Goal: Task Accomplishment & Management: Complete application form

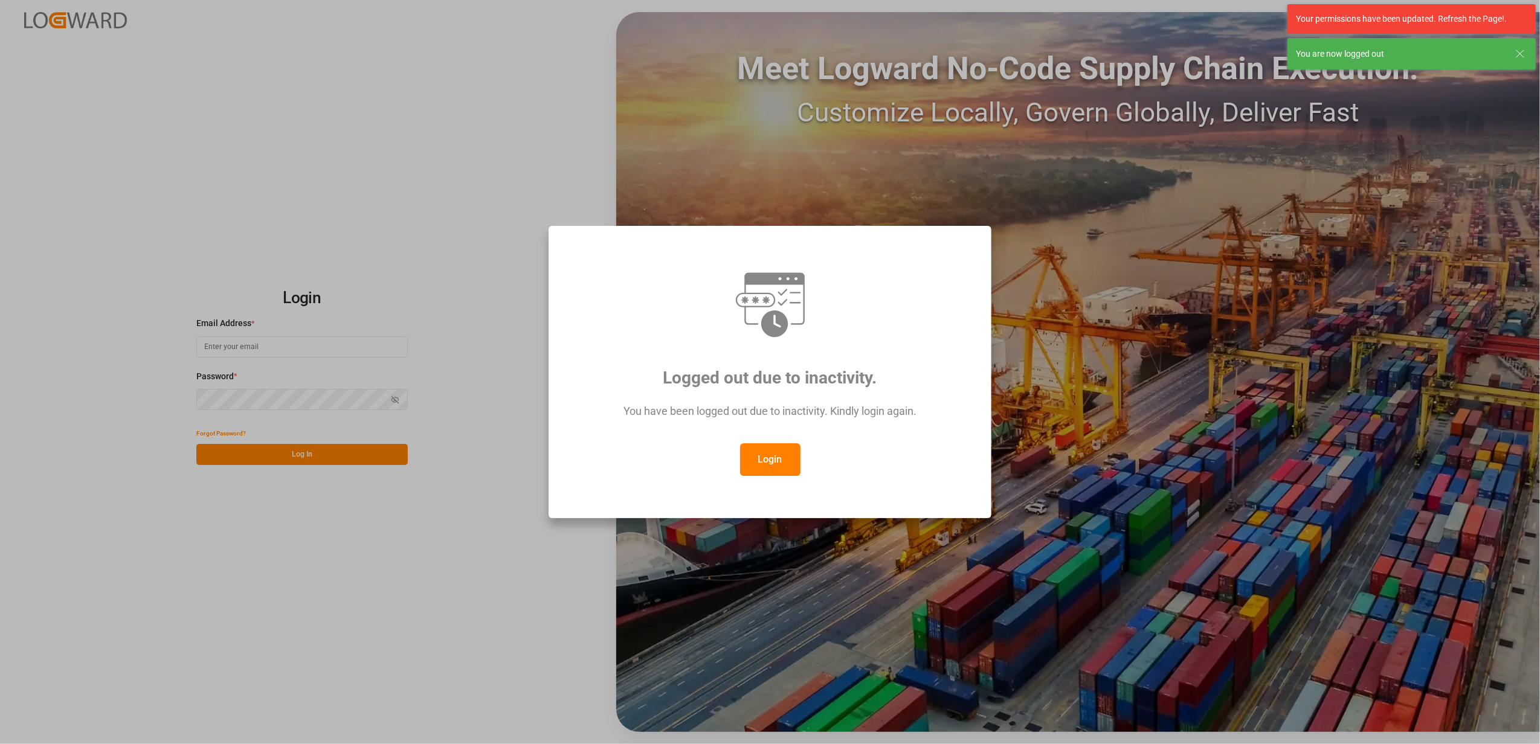
click at [760, 465] on button "Login" at bounding box center [770, 460] width 60 height 33
type input "faustine.gabilly@melitta.fr"
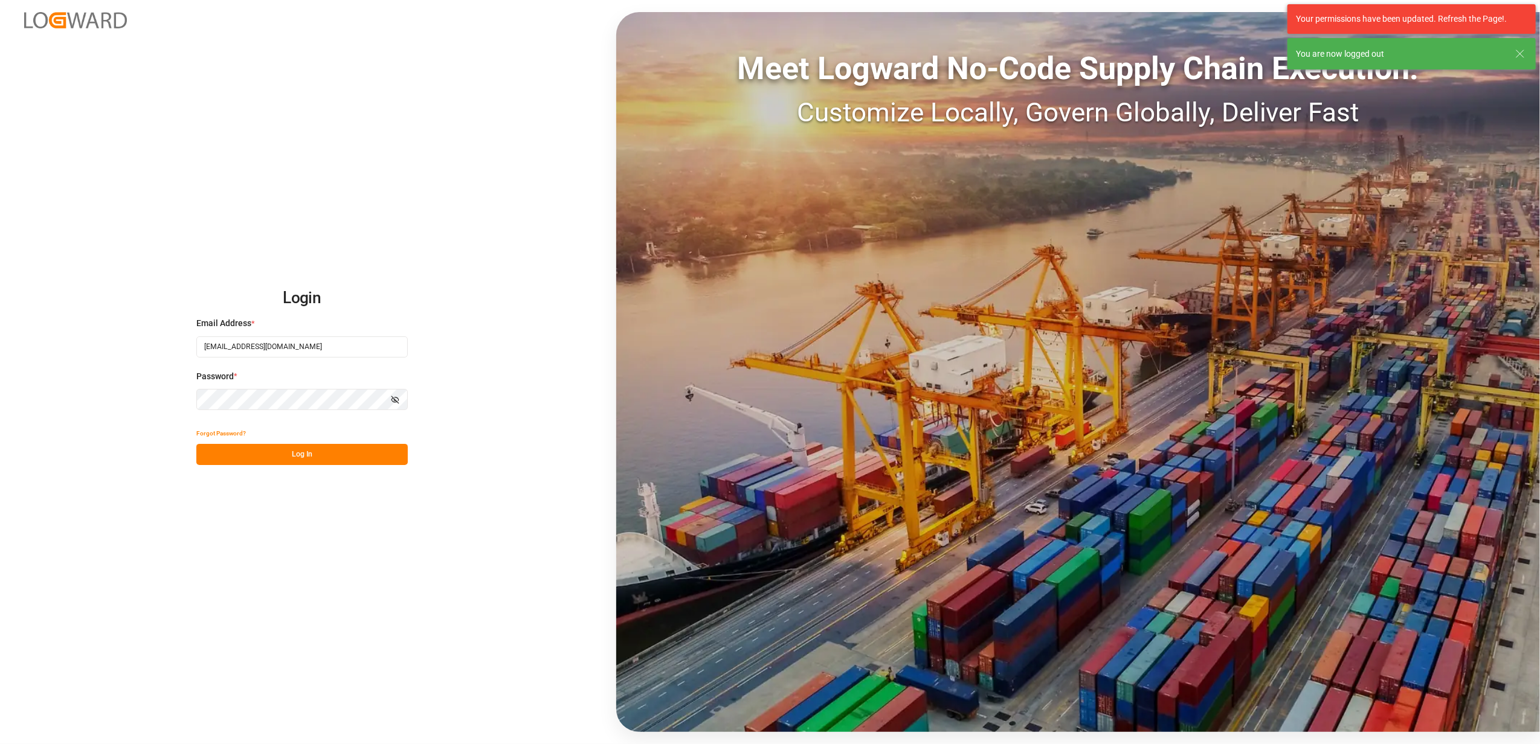
click at [332, 457] on button "Log In" at bounding box center [301, 454] width 211 height 21
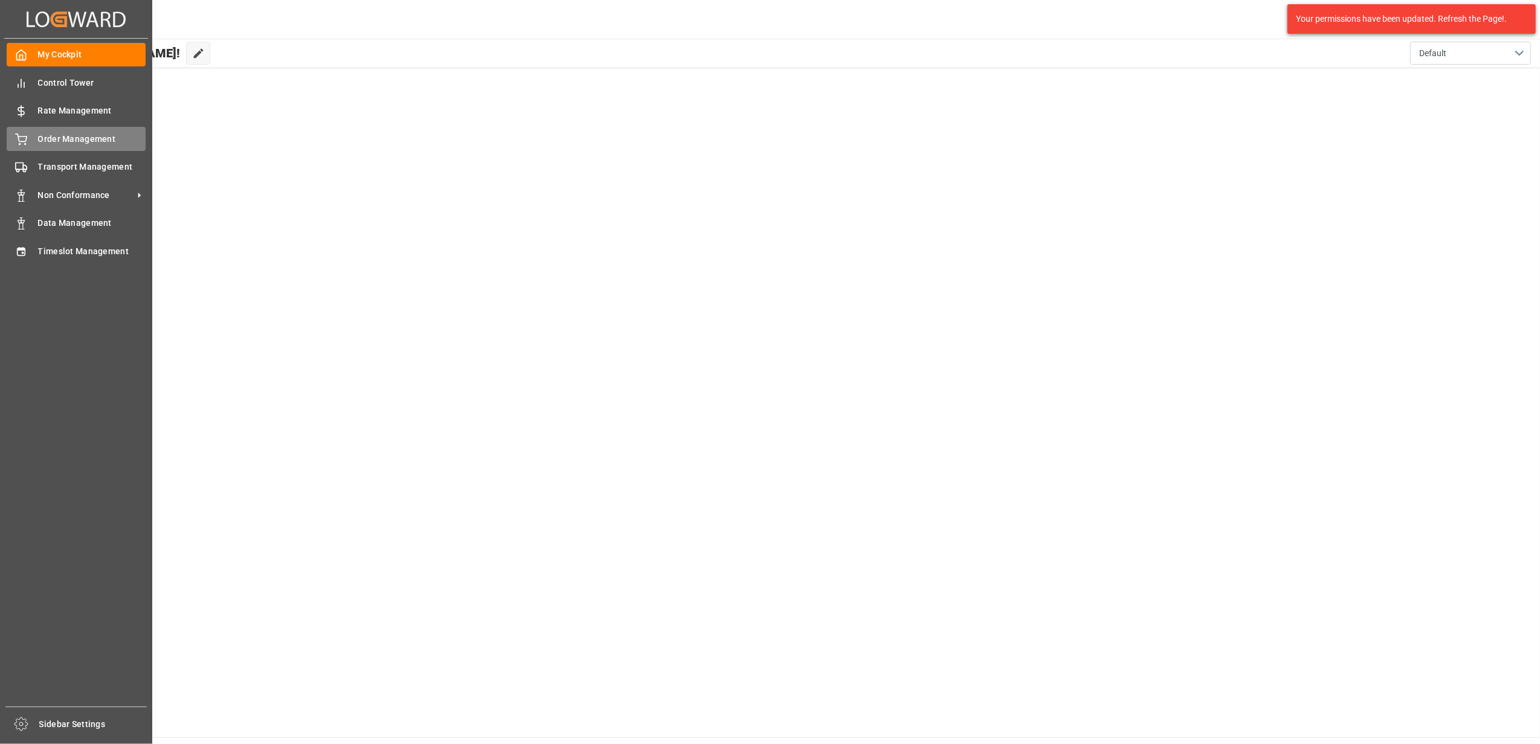
click at [44, 139] on span "Order Management" at bounding box center [92, 139] width 108 height 13
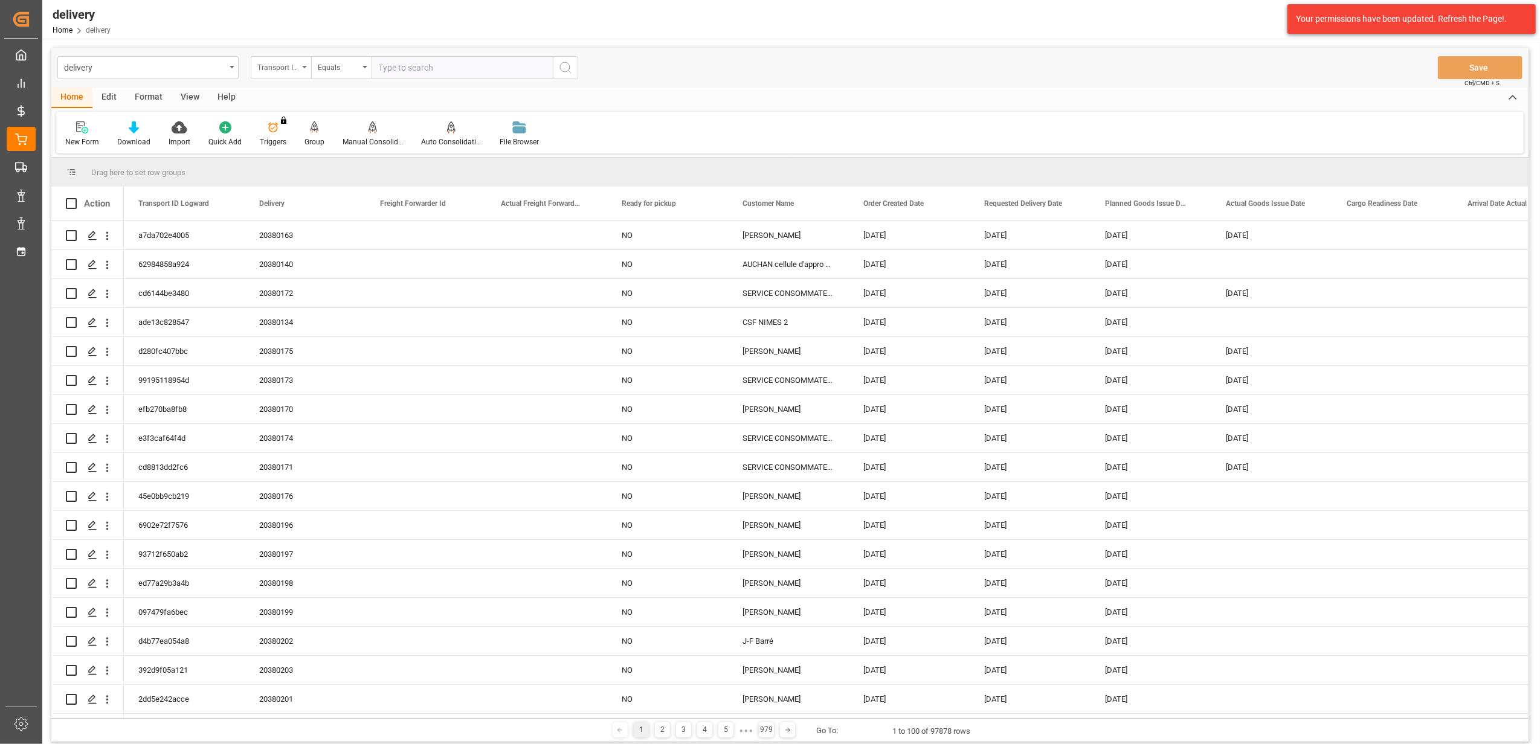
click at [305, 69] on div "Transport ID Logward" at bounding box center [281, 67] width 60 height 23
click at [303, 151] on div "Delivery" at bounding box center [341, 148] width 180 height 25
click at [462, 65] on input "text" at bounding box center [462, 67] width 181 height 23
type input "80003683"
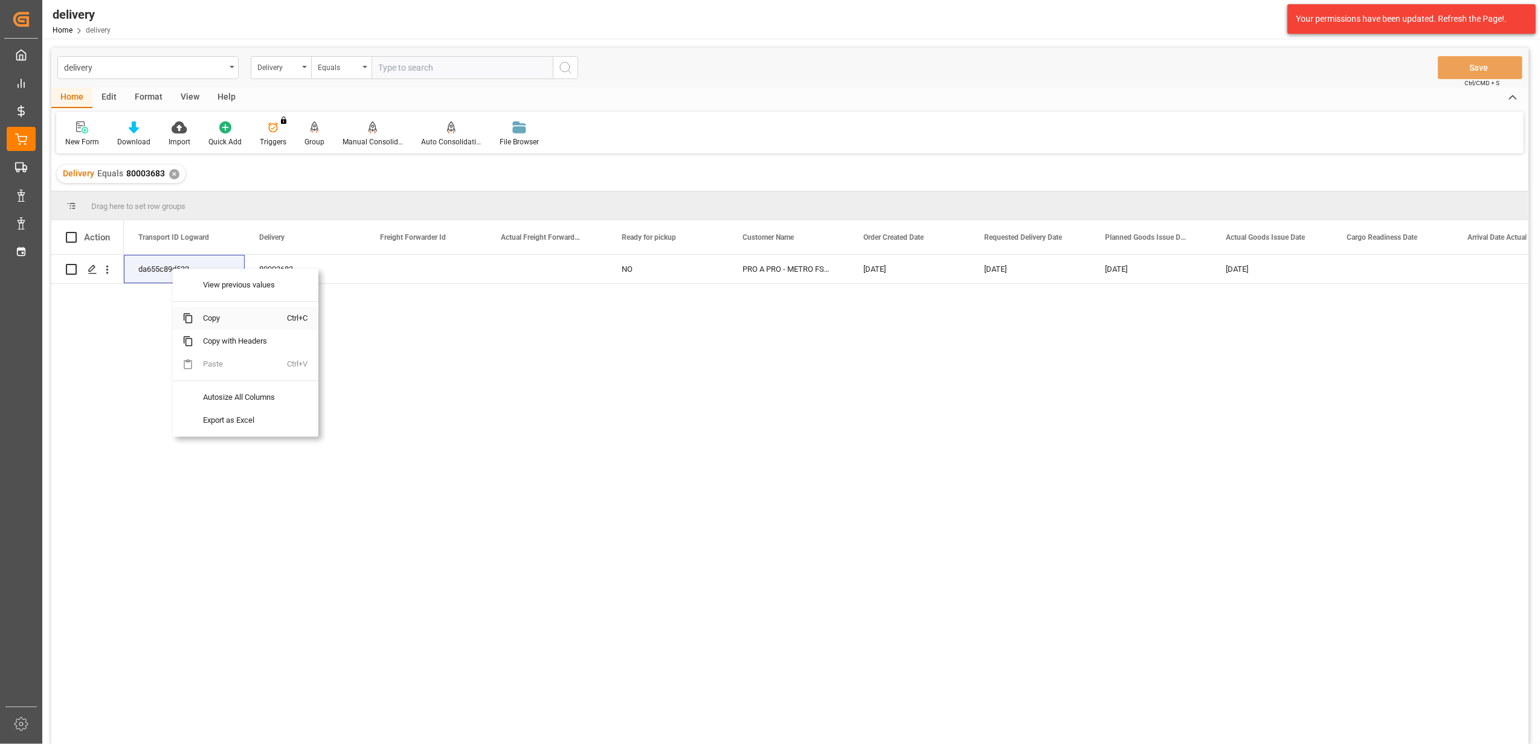
click at [210, 321] on span "Copy" at bounding box center [240, 318] width 94 height 23
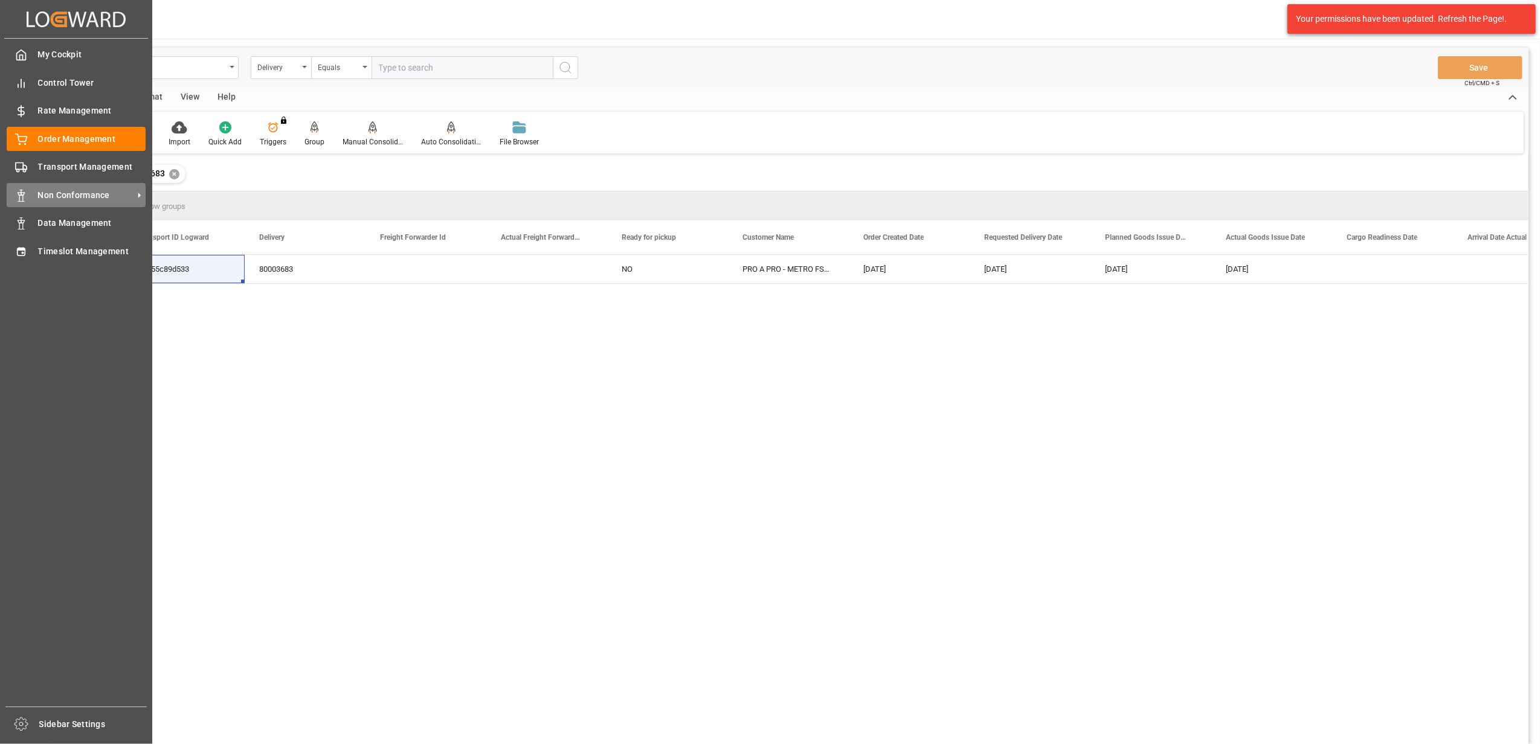
click at [30, 192] on div "Non Conformance Non Conformance" at bounding box center [76, 195] width 139 height 24
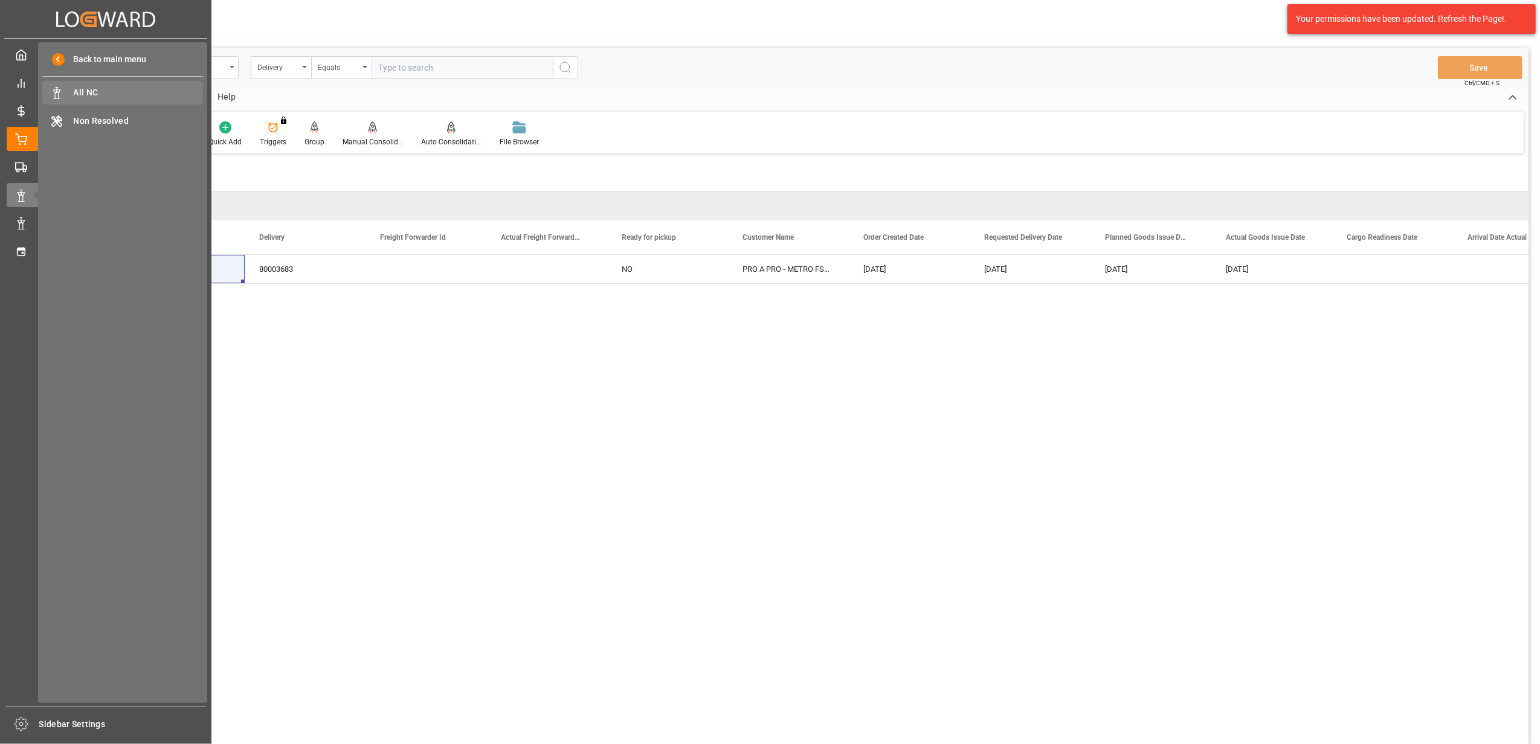
click at [87, 100] on div "All NC All NC" at bounding box center [122, 93] width 161 height 24
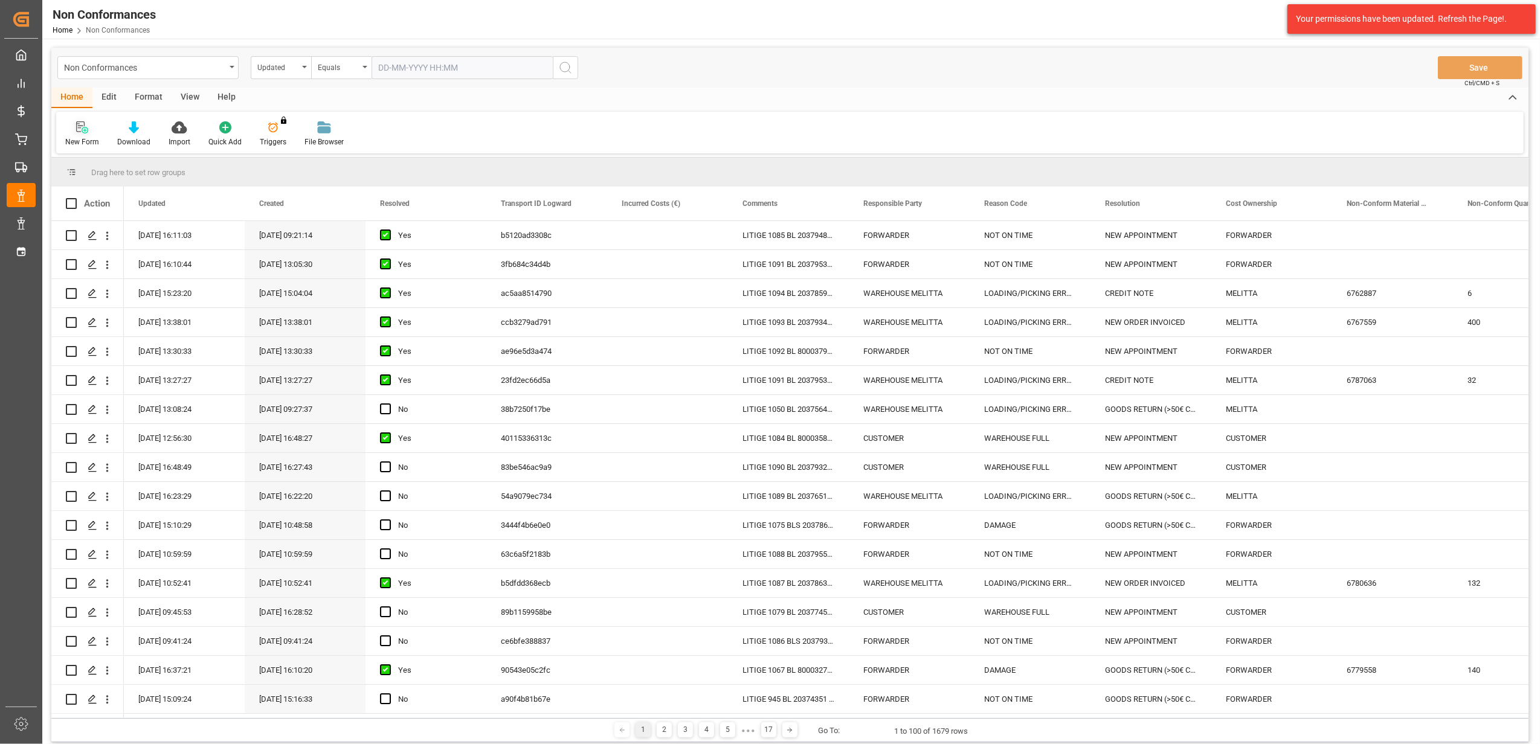
click at [82, 124] on icon at bounding box center [82, 127] width 12 height 12
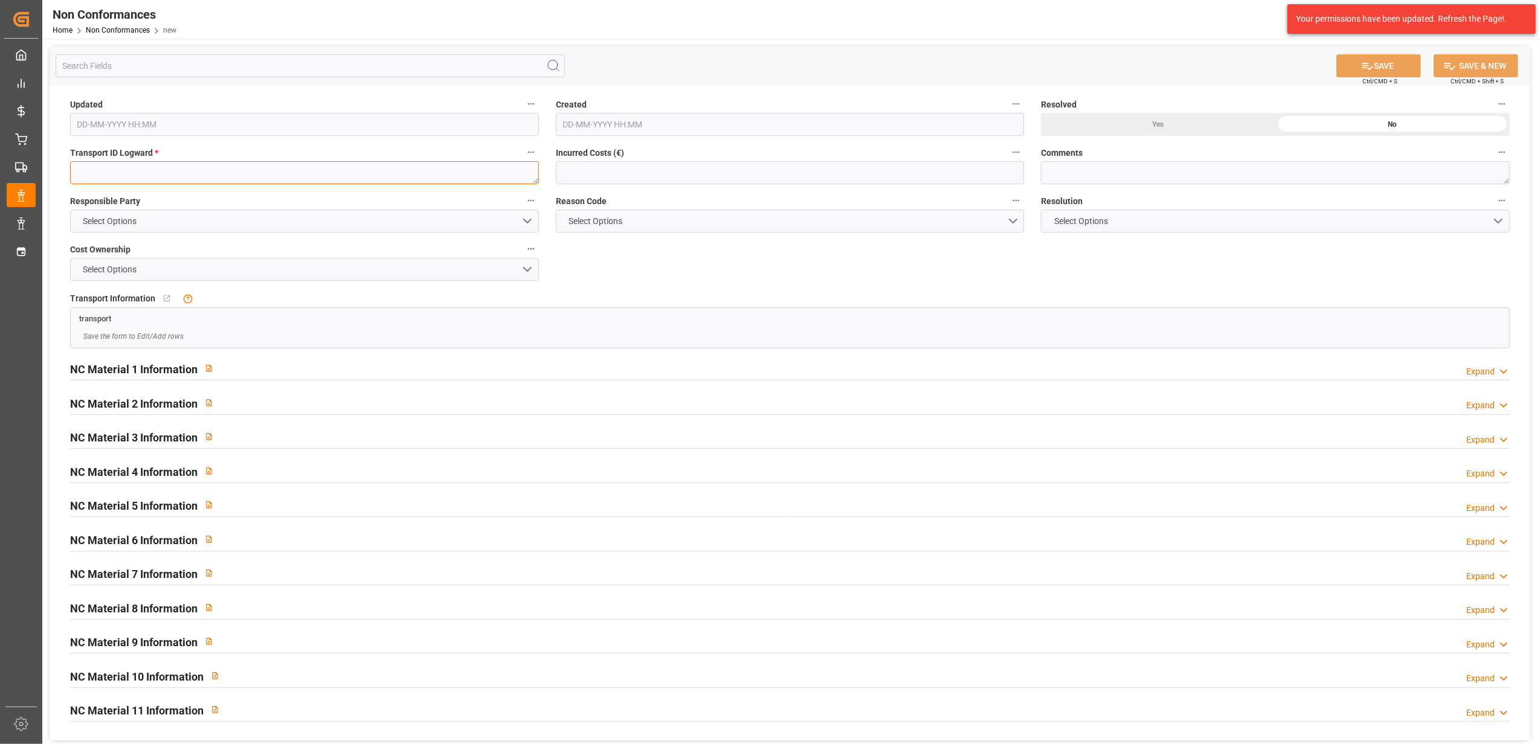
click at [279, 174] on textarea at bounding box center [304, 172] width 469 height 23
paste textarea "da655c89d533"
type textarea "da655c89d533"
click at [526, 223] on button "Select Options" at bounding box center [304, 221] width 469 height 23
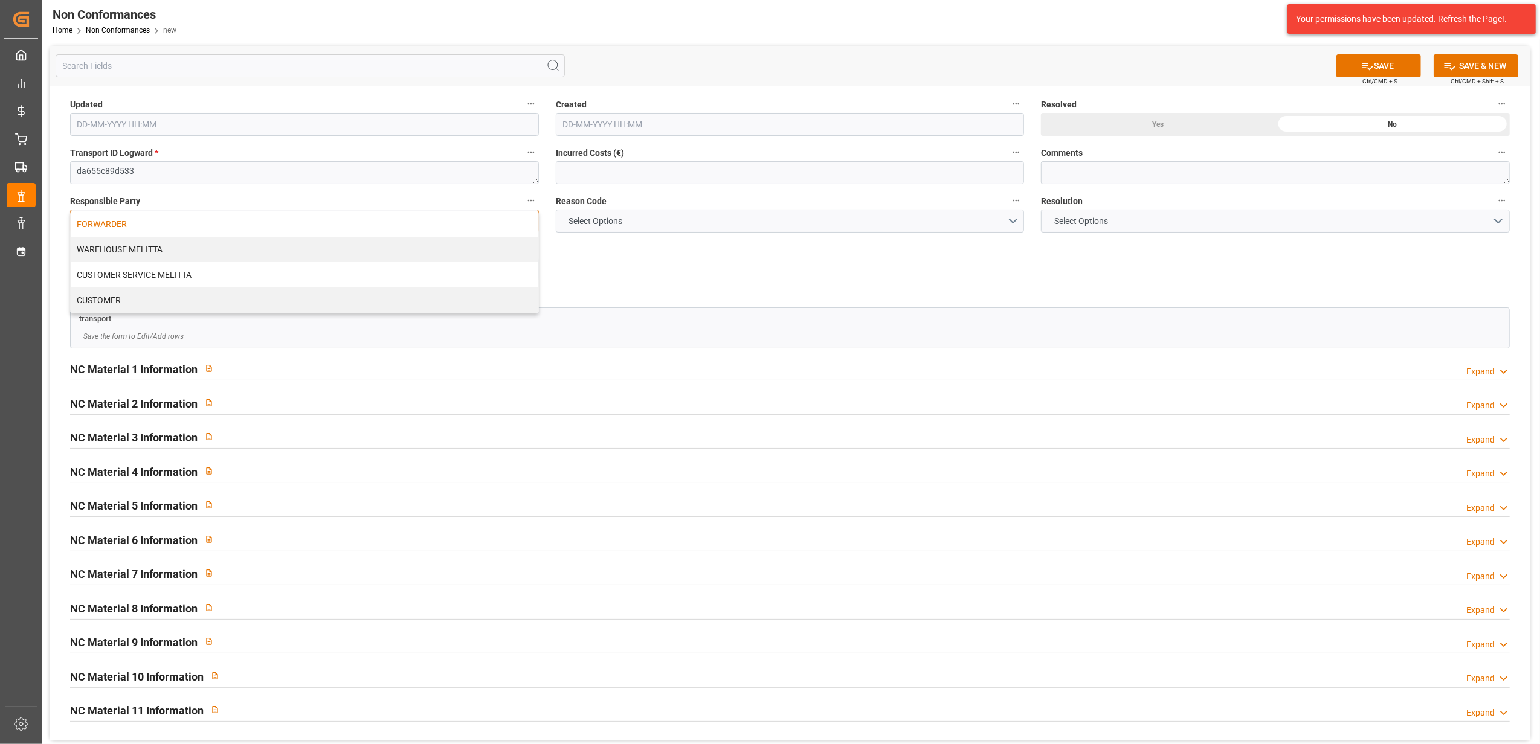
click at [419, 226] on div "FORWARDER" at bounding box center [305, 223] width 468 height 25
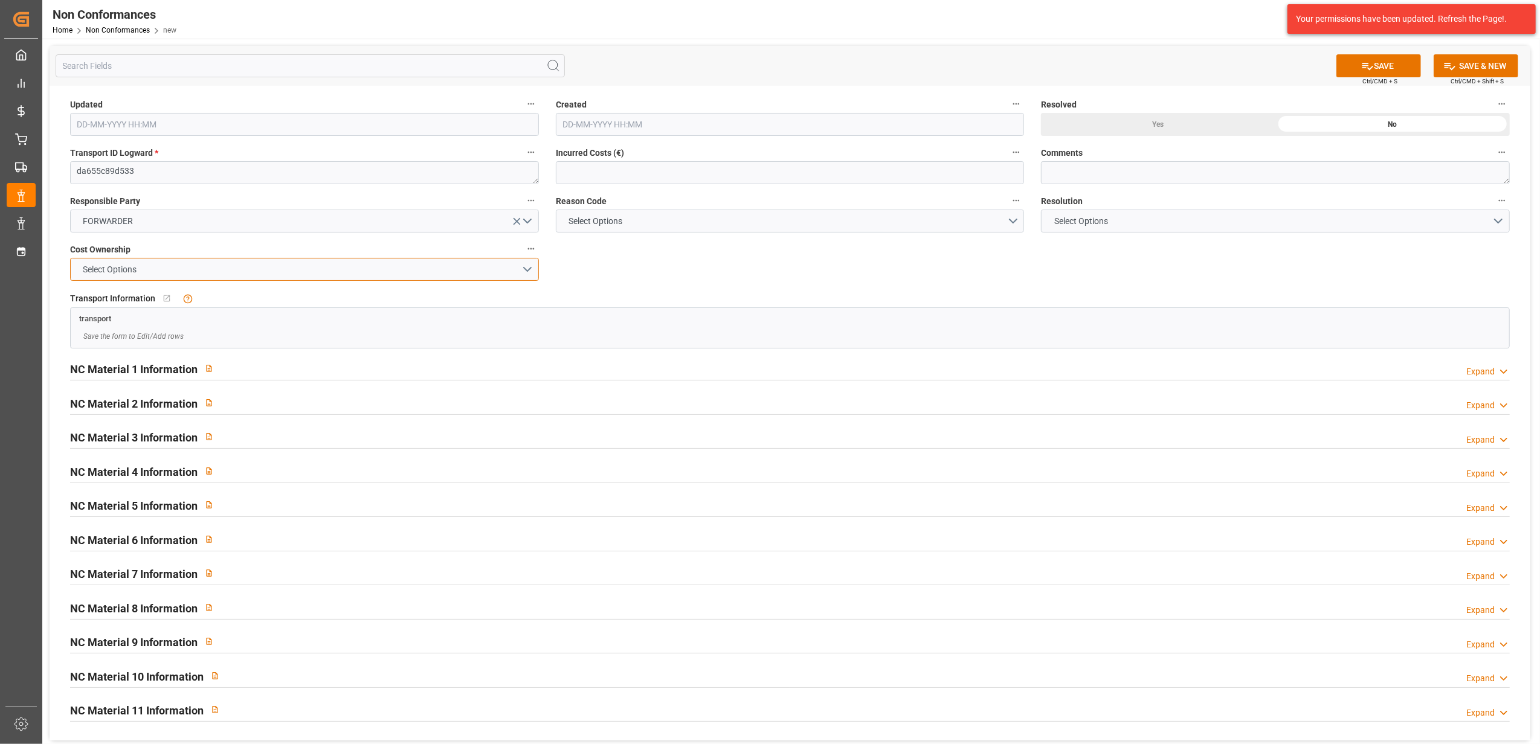
click at [528, 268] on button "Select Options" at bounding box center [304, 269] width 469 height 23
click at [493, 274] on div "FORWARDER" at bounding box center [305, 272] width 468 height 25
click at [1009, 221] on button "Select Options" at bounding box center [790, 221] width 469 height 23
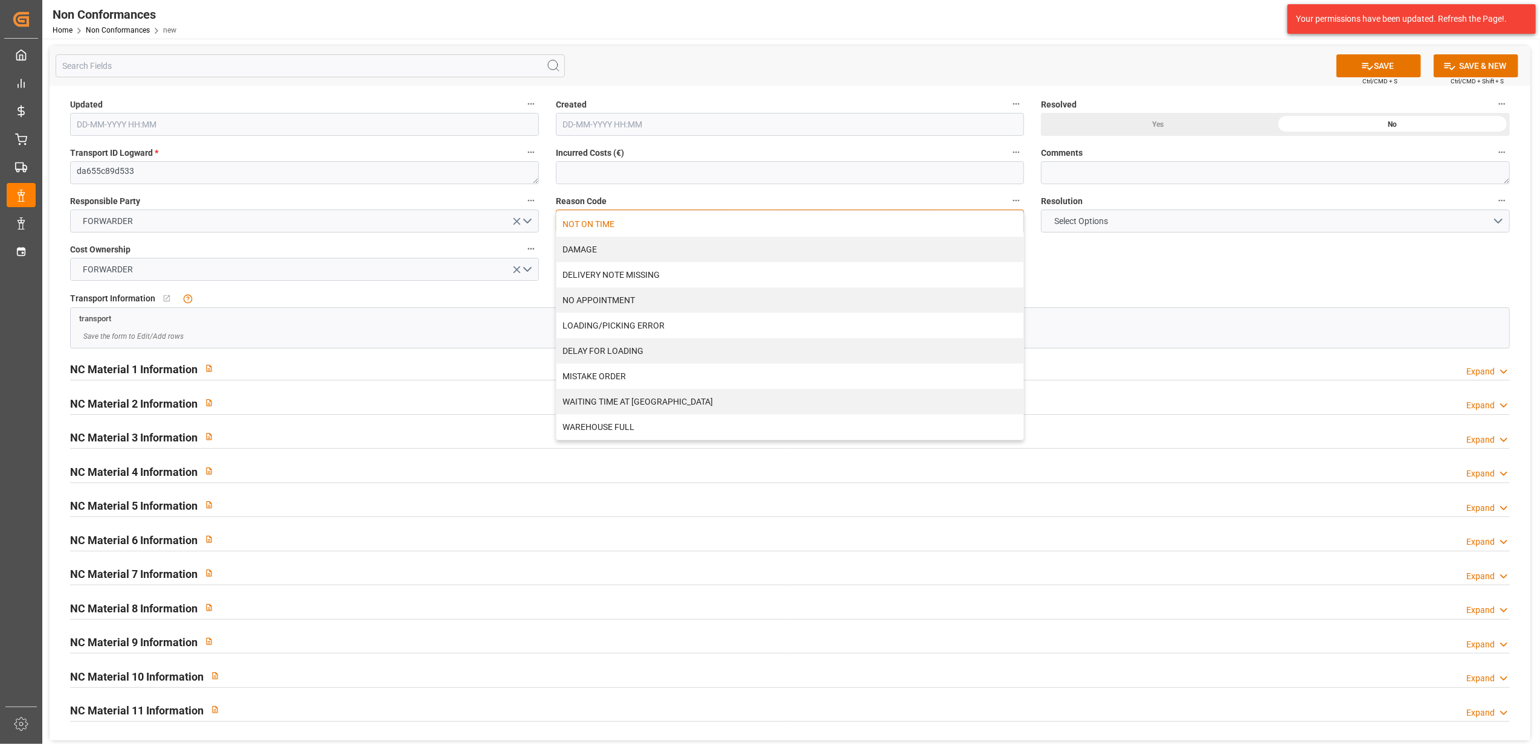
click at [880, 231] on div "NOT ON TIME" at bounding box center [791, 223] width 468 height 25
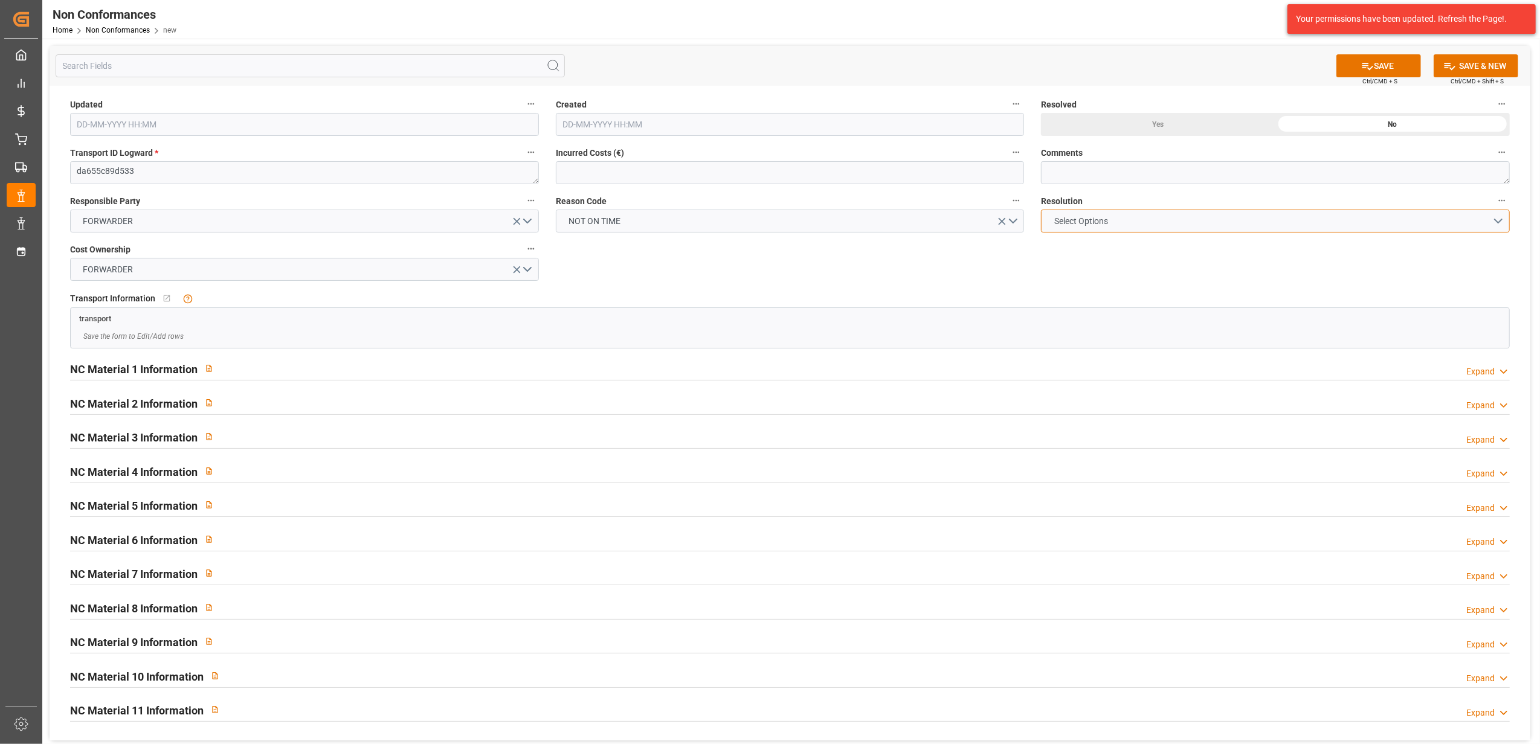
click at [1494, 216] on button "Select Options" at bounding box center [1275, 221] width 469 height 23
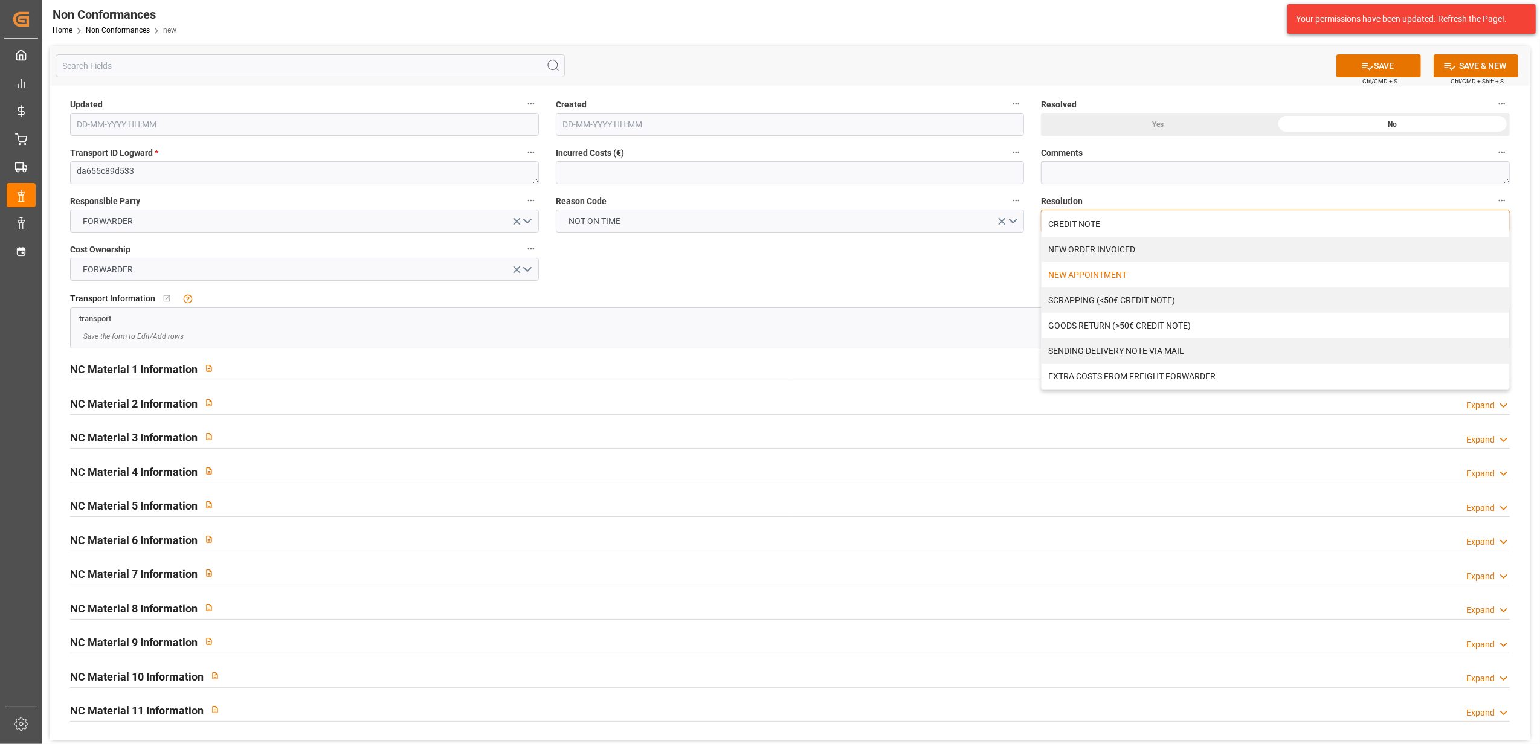
click at [1096, 264] on div "NEW APPOINTMENT" at bounding box center [1276, 274] width 468 height 25
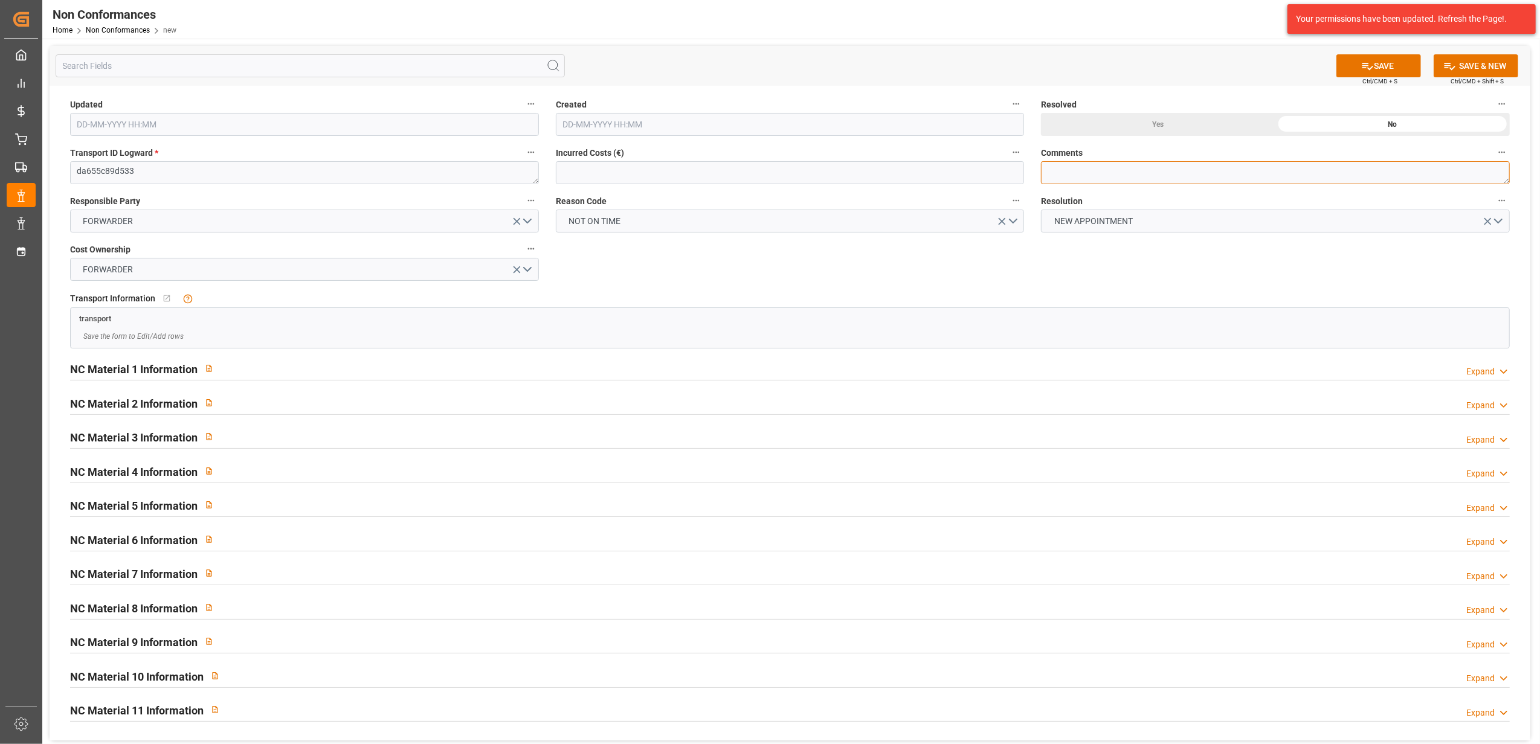
click at [1123, 172] on textarea at bounding box center [1275, 172] width 469 height 23
type textarea "LITIGE 80003683 Ne pourra pas être livré le 10/10 Nouveau rdv le 13/10à 9h30"
click at [1392, 63] on button "SAVE" at bounding box center [1379, 65] width 85 height 23
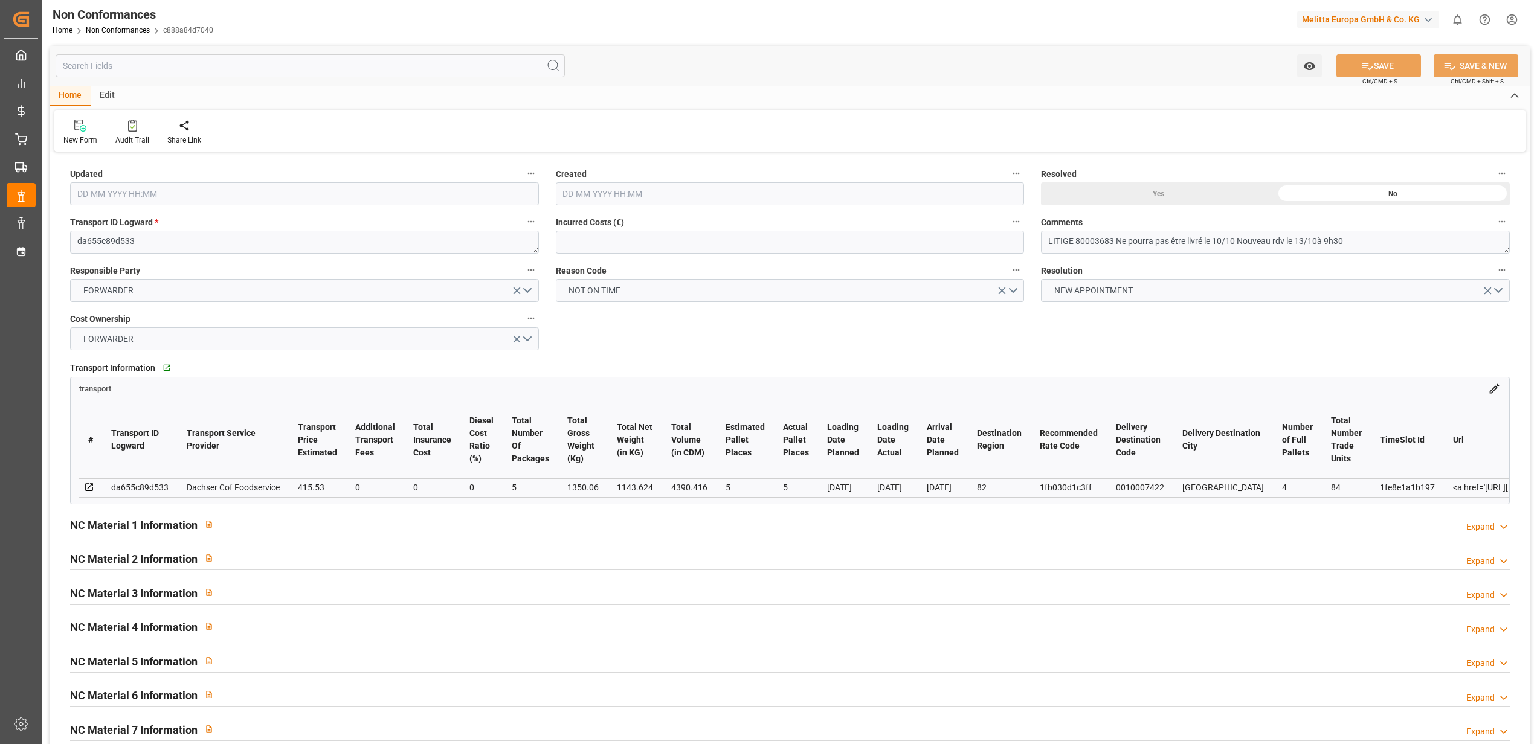
type input "[DATE] 08:51"
